Goal: Transaction & Acquisition: Purchase product/service

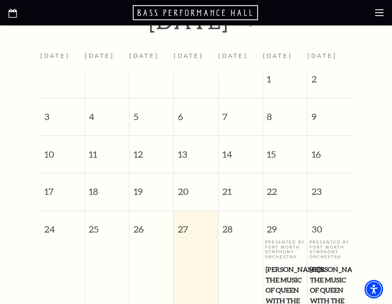
scroll to position [203, 0]
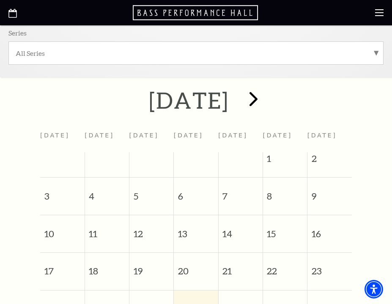
click at [265, 99] on span "next" at bounding box center [253, 99] width 24 height 24
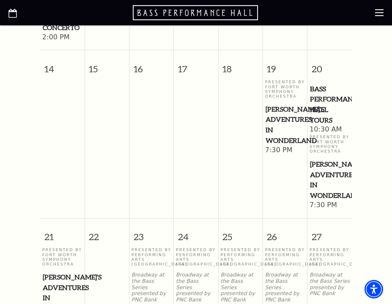
scroll to position [561, 0]
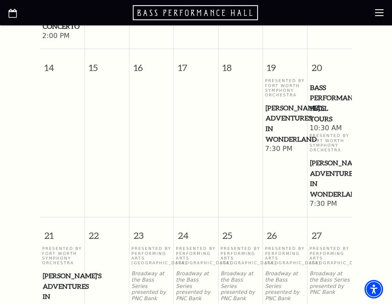
click at [329, 165] on span "[PERSON_NAME]'s Adventures in Wonderland" at bounding box center [329, 179] width 39 height 42
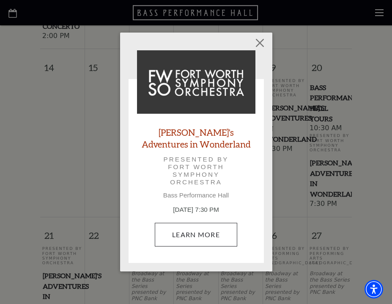
click at [197, 234] on link "Learn More" at bounding box center [196, 235] width 82 height 24
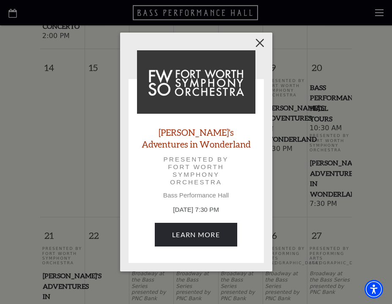
click at [262, 40] on button "Close" at bounding box center [259, 43] width 16 height 16
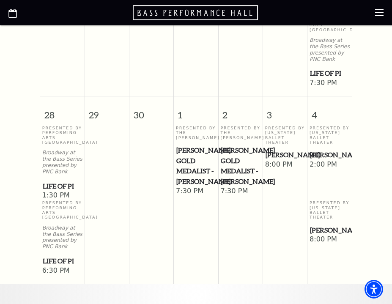
scroll to position [870, 0]
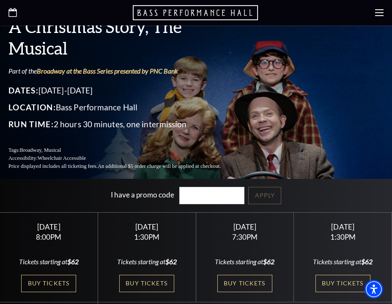
scroll to position [55, 0]
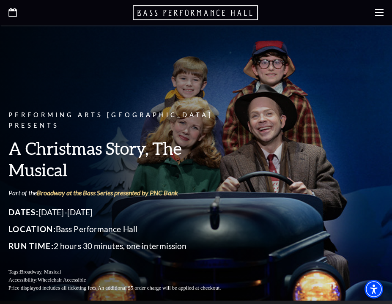
click at [380, 14] on icon at bounding box center [379, 12] width 8 height 8
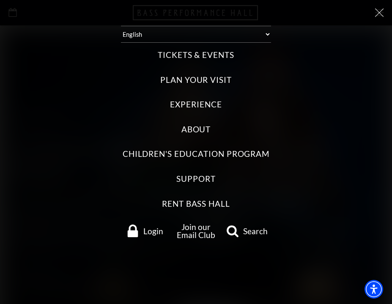
click at [217, 49] on label "Tickets & Events" at bounding box center [196, 54] width 77 height 11
click at [0, 0] on Events "Tickets & Events" at bounding box center [0, 0] width 0 height 0
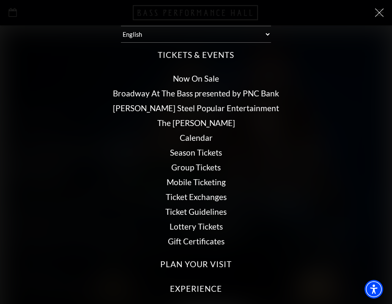
click at [198, 88] on link "Broadway At The Bass presented by PNC Bank" at bounding box center [196, 93] width 166 height 10
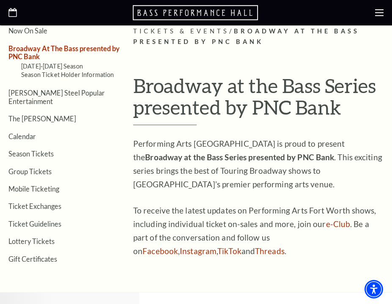
scroll to position [176, 0]
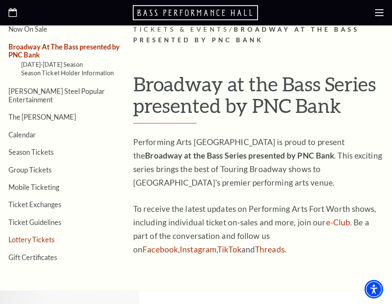
click at [32, 235] on link "Lottery Tickets" at bounding box center [31, 239] width 46 height 8
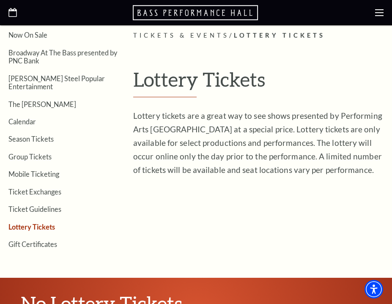
scroll to position [171, 0]
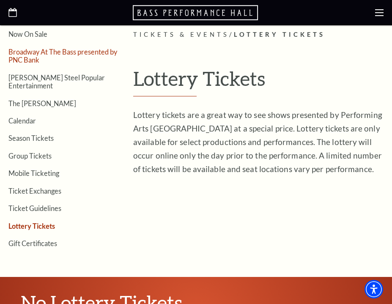
click at [38, 52] on link "Broadway At The Bass presented by PNC Bank" at bounding box center [62, 56] width 109 height 16
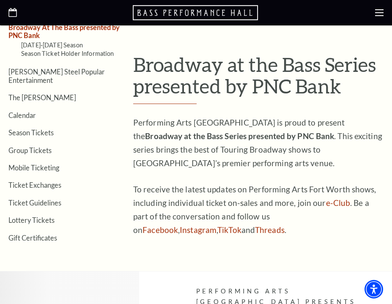
scroll to position [198, 0]
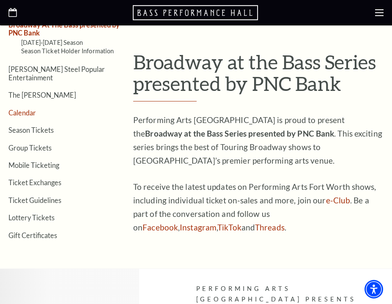
click at [27, 109] on link "Calendar" at bounding box center [21, 113] width 27 height 8
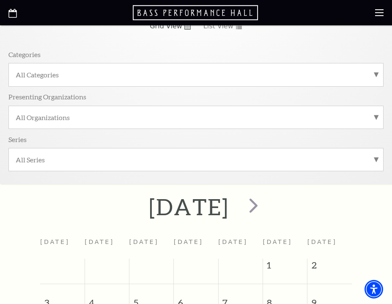
scroll to position [98, 0]
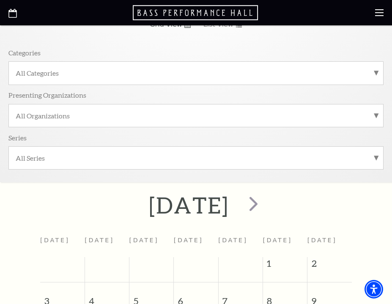
click at [374, 73] on label "All Categories" at bounding box center [196, 72] width 361 height 9
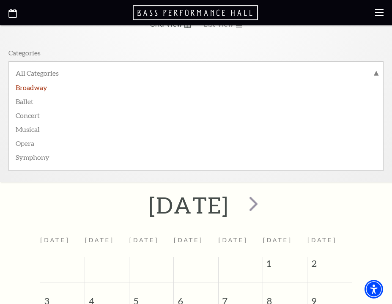
click at [36, 85] on label "Broadway" at bounding box center [196, 87] width 361 height 14
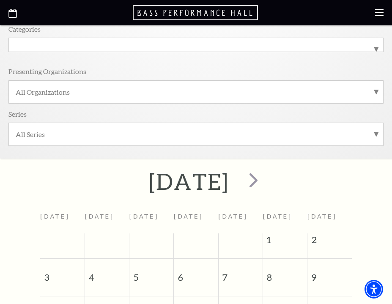
scroll to position [124, 0]
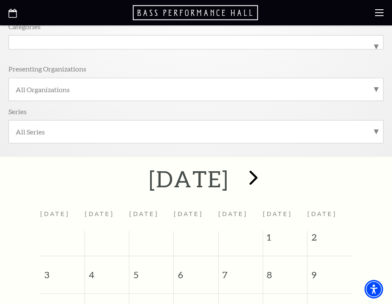
click at [265, 178] on span "next" at bounding box center [253, 177] width 24 height 24
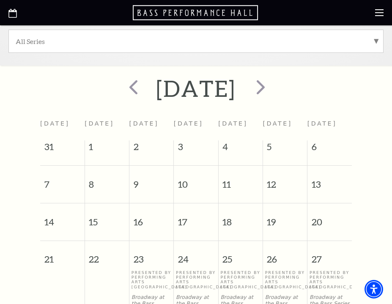
scroll to position [198, 0]
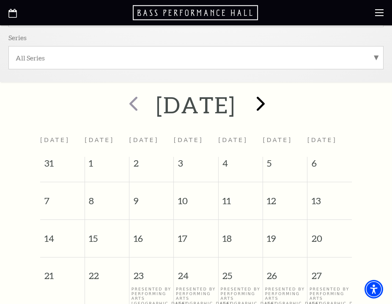
click at [273, 104] on span "next" at bounding box center [261, 103] width 24 height 24
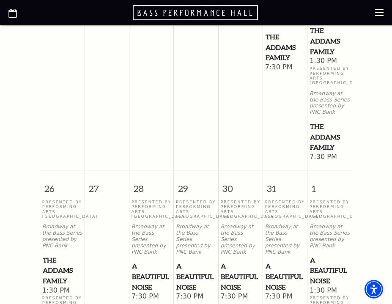
scroll to position [665, 0]
click at [325, 126] on span "The Addams Family" at bounding box center [329, 136] width 39 height 31
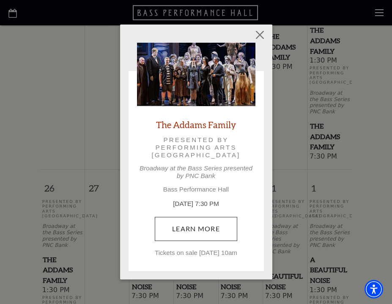
click at [194, 221] on link "Learn More" at bounding box center [196, 229] width 82 height 24
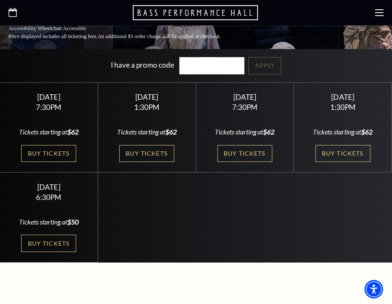
scroll to position [245, 0]
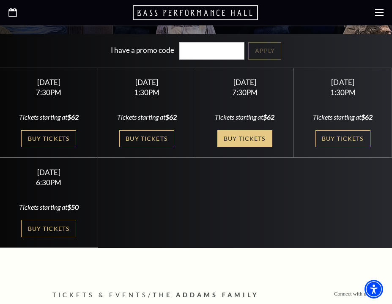
click at [260, 130] on link "Buy Tickets" at bounding box center [244, 138] width 55 height 17
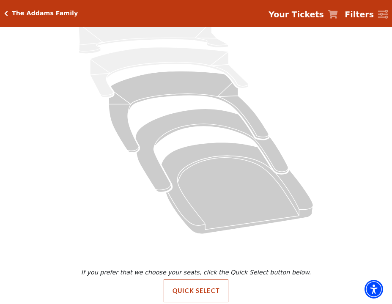
scroll to position [87, 0]
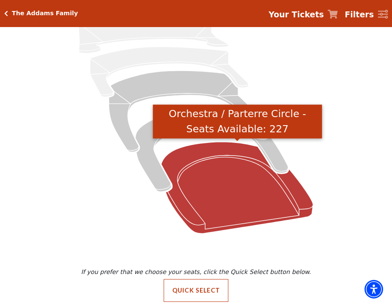
click at [226, 182] on icon "Orchestra / Parterre Circle - Seats Available: 227" at bounding box center [237, 188] width 152 height 92
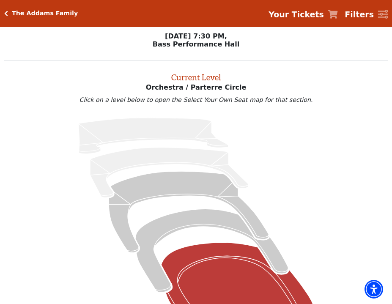
scroll to position [0, 0]
